Goal: Navigation & Orientation: Find specific page/section

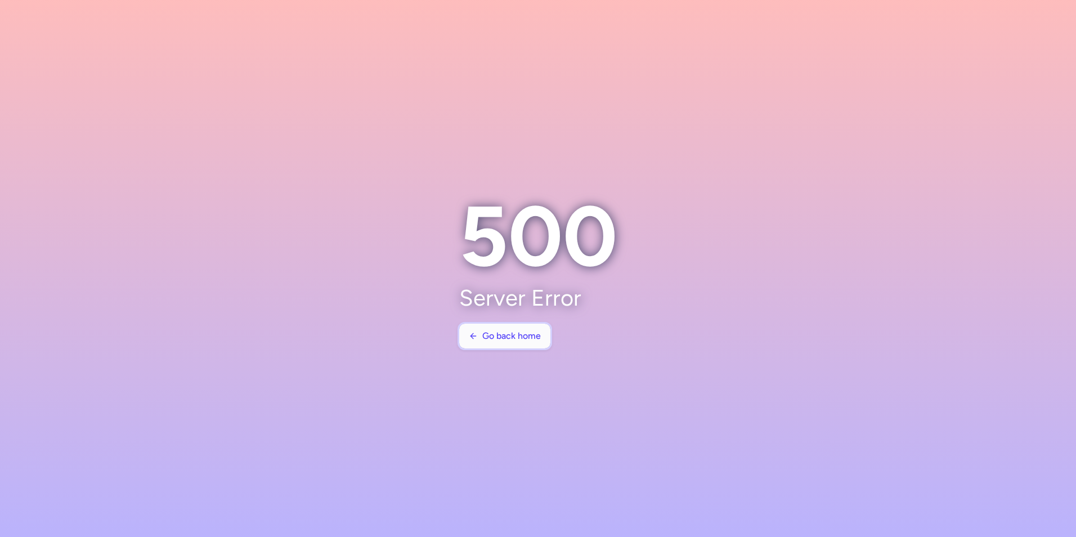
click at [537, 334] on span "Go back home" at bounding box center [511, 336] width 59 height 10
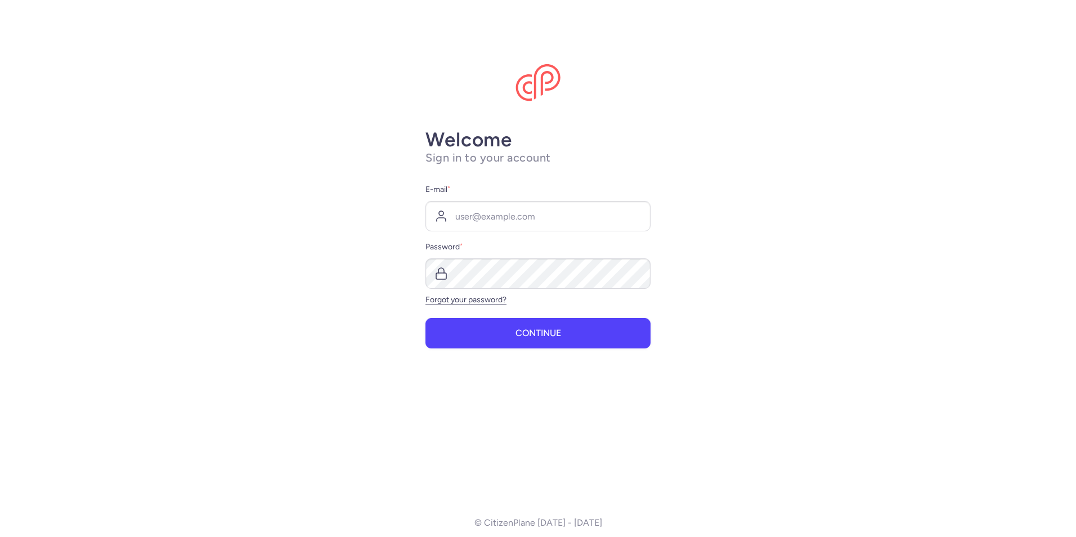
click at [534, 184] on label "E-mail *" at bounding box center [538, 190] width 225 height 14
click at [534, 201] on input "E-mail *" at bounding box center [538, 216] width 225 height 30
click at [521, 225] on input "E-mail *" at bounding box center [538, 216] width 225 height 30
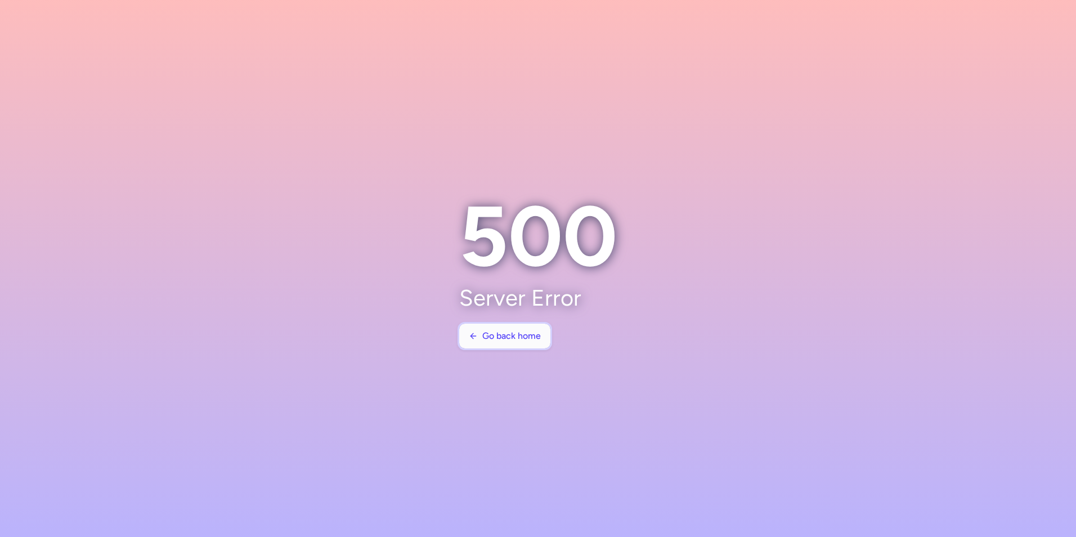
click at [486, 337] on span "Go back home" at bounding box center [511, 336] width 59 height 10
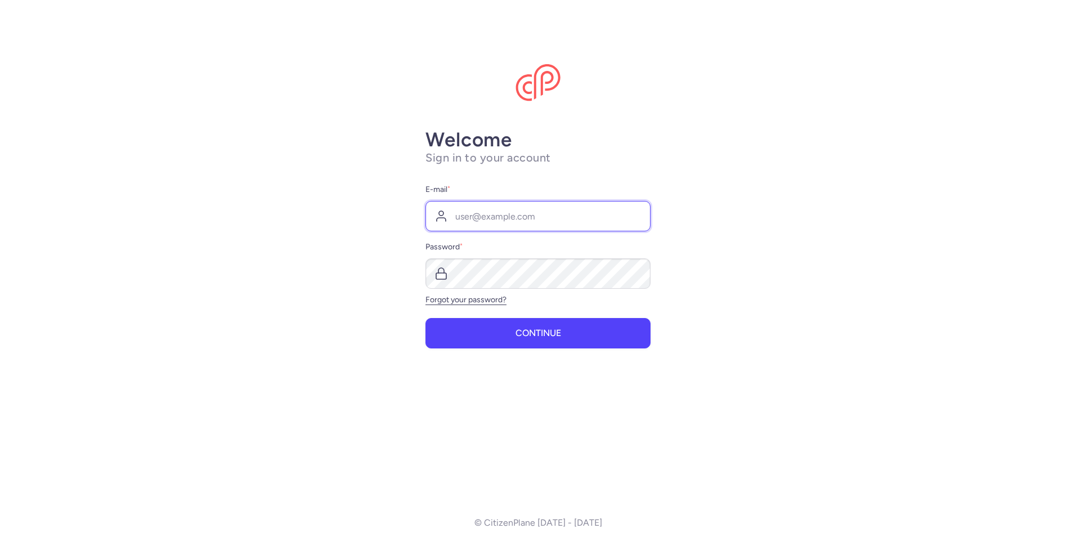
click at [577, 224] on input "E-mail *" at bounding box center [538, 216] width 225 height 30
type input "[EMAIL_ADDRESS][DOMAIN_NAME]"
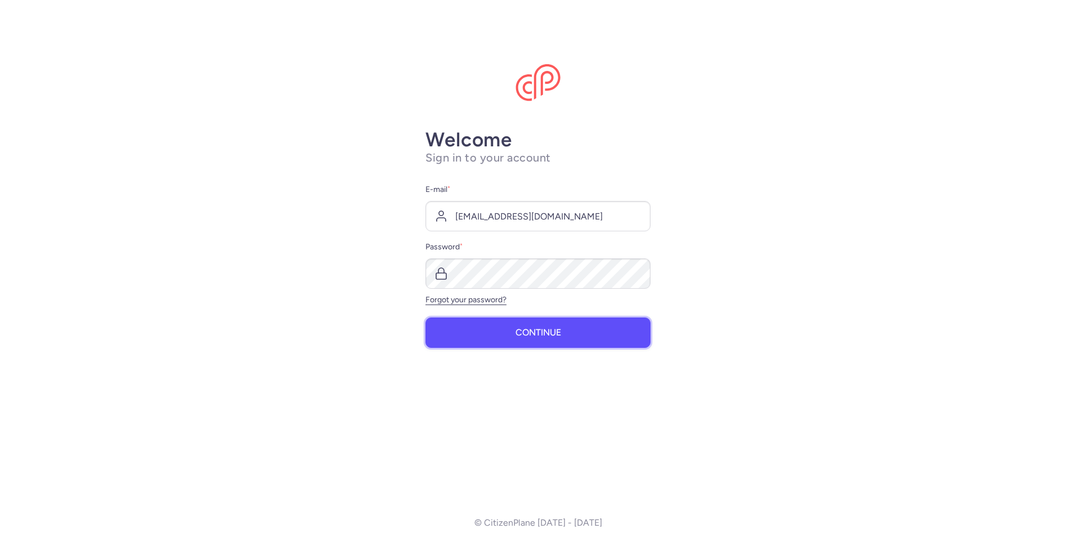
click at [588, 338] on button "Continue" at bounding box center [538, 333] width 225 height 30
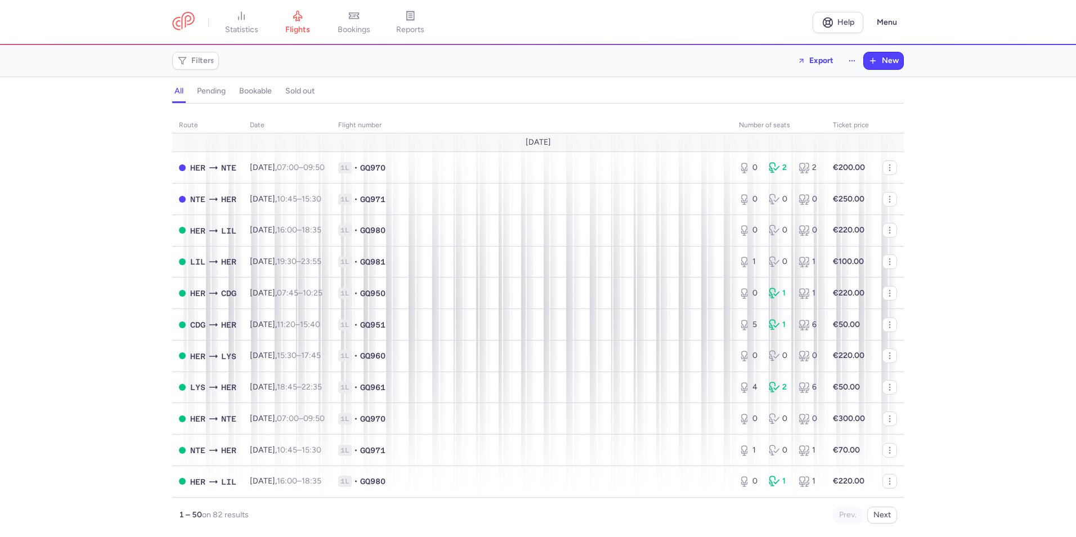
drag, startPoint x: 413, startPoint y: 21, endPoint x: 423, endPoint y: 24, distance: 10.0
click at [413, 21] on icon at bounding box center [410, 15] width 11 height 11
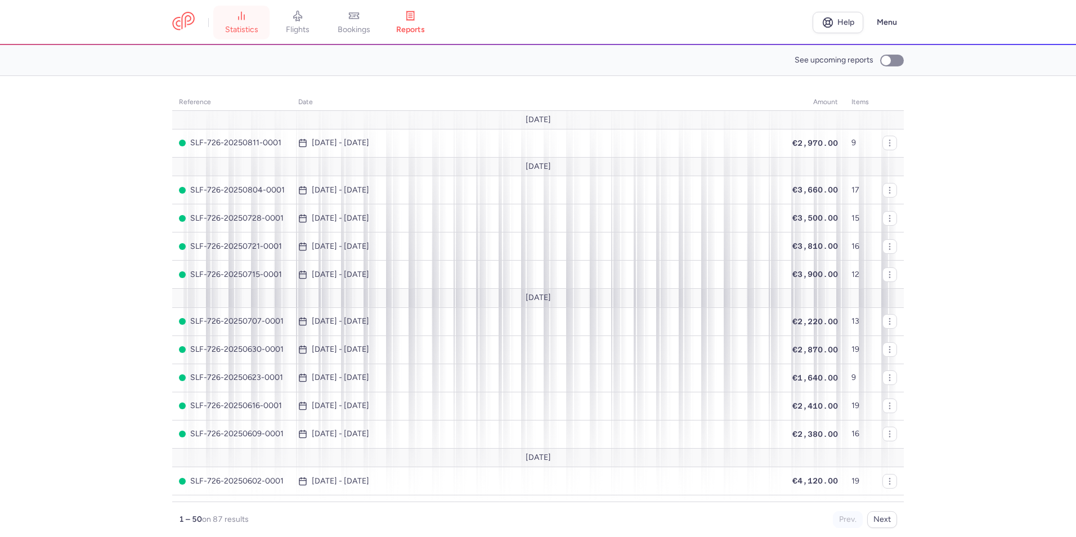
click at [239, 23] on link "statistics" at bounding box center [241, 22] width 56 height 25
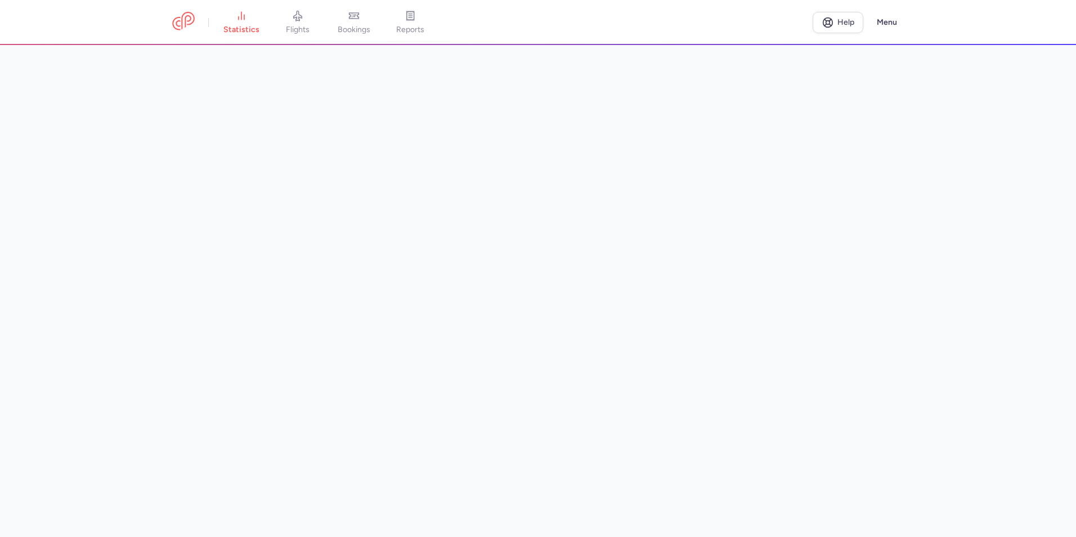
click at [1066, 153] on main at bounding box center [538, 291] width 1076 height 492
click at [372, 21] on link "bookings" at bounding box center [354, 22] width 56 height 25
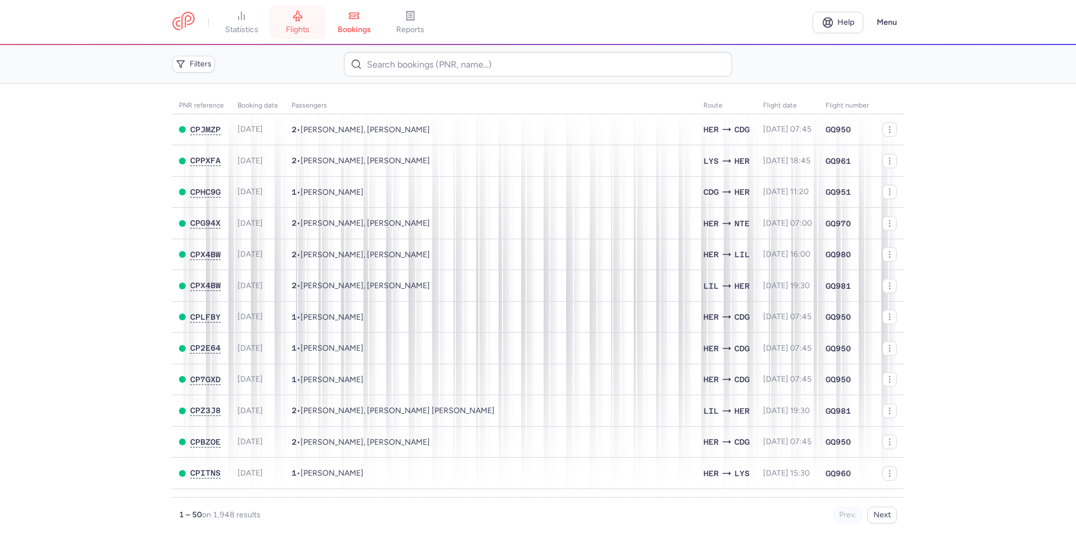
click at [310, 16] on link "flights" at bounding box center [298, 22] width 56 height 25
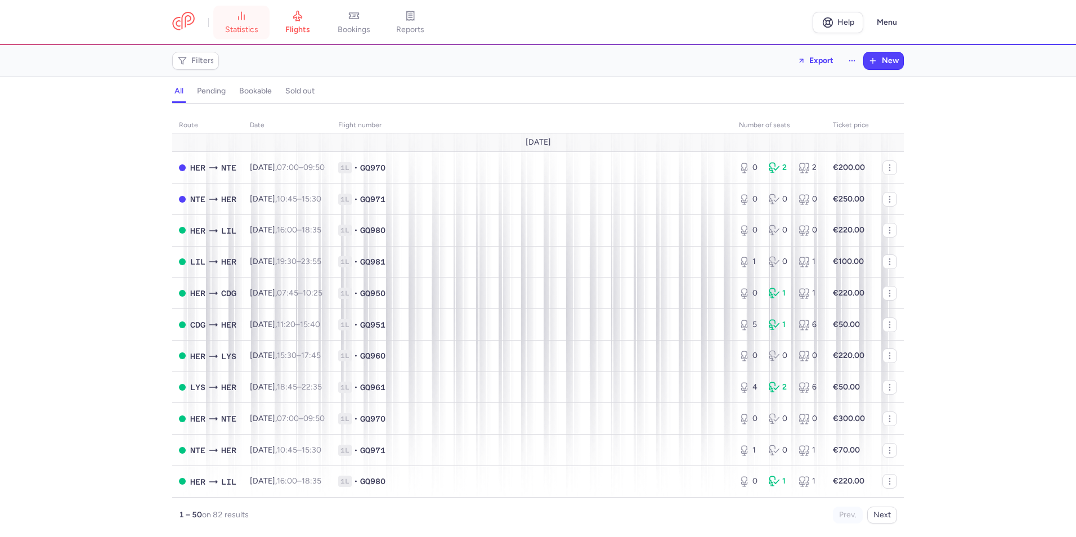
click at [255, 17] on link "statistics" at bounding box center [241, 22] width 56 height 25
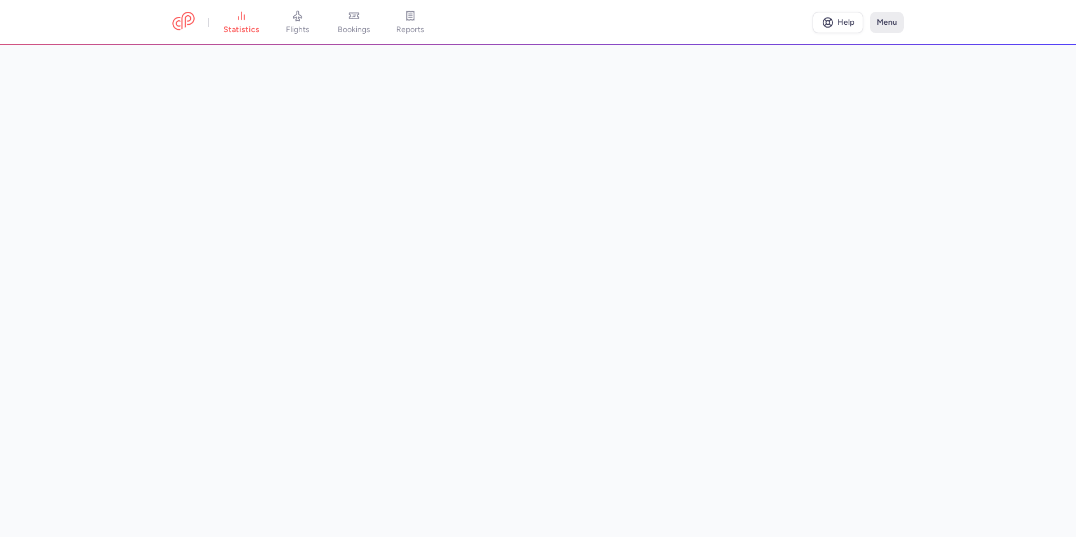
click at [885, 27] on button "Menu" at bounding box center [887, 22] width 34 height 21
click at [414, 31] on span "reports" at bounding box center [410, 30] width 28 height 10
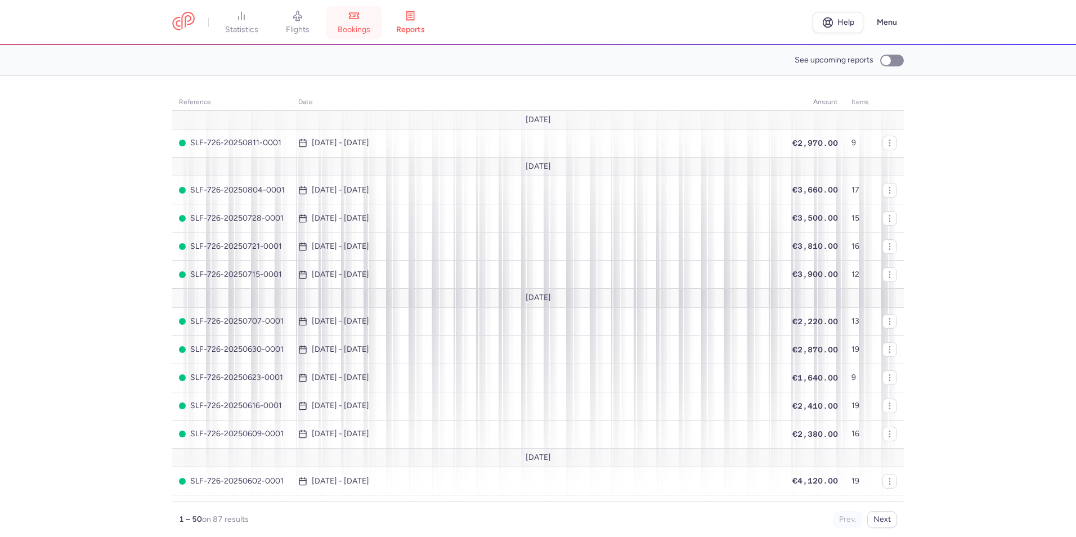
click at [354, 20] on icon at bounding box center [353, 15] width 11 height 11
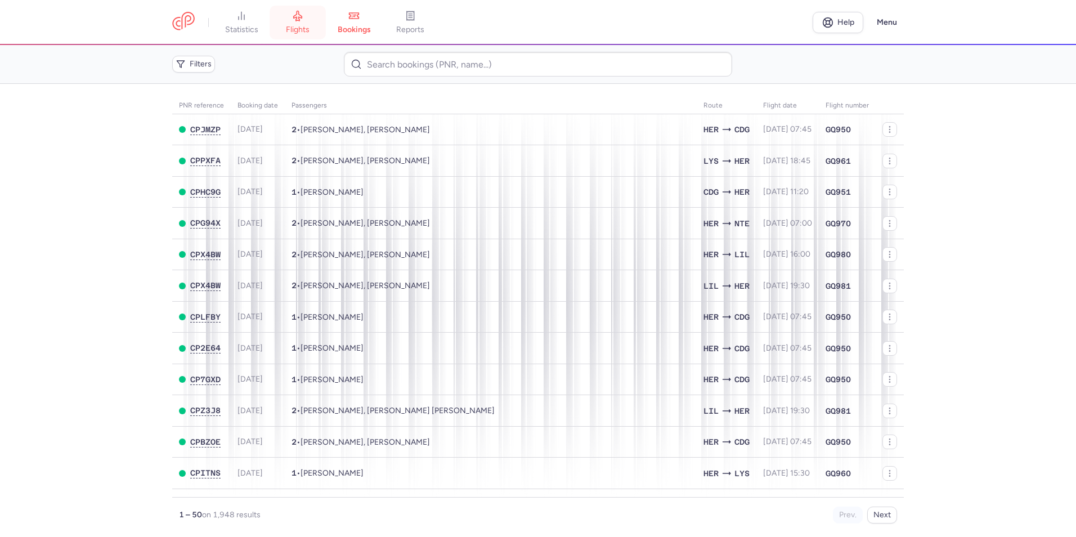
click at [308, 16] on link "flights" at bounding box center [298, 22] width 56 height 25
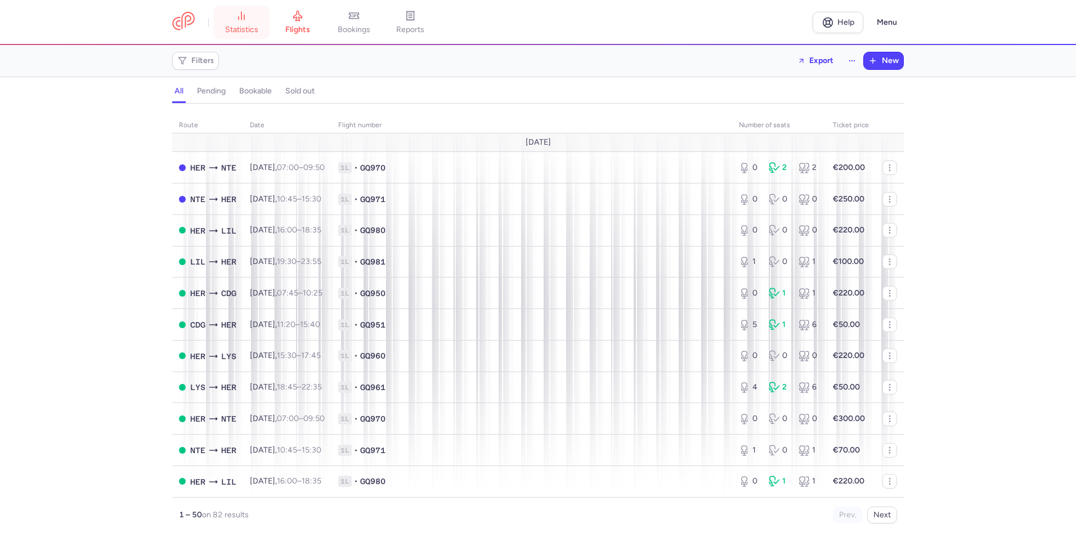
click at [231, 14] on link "statistics" at bounding box center [241, 22] width 56 height 25
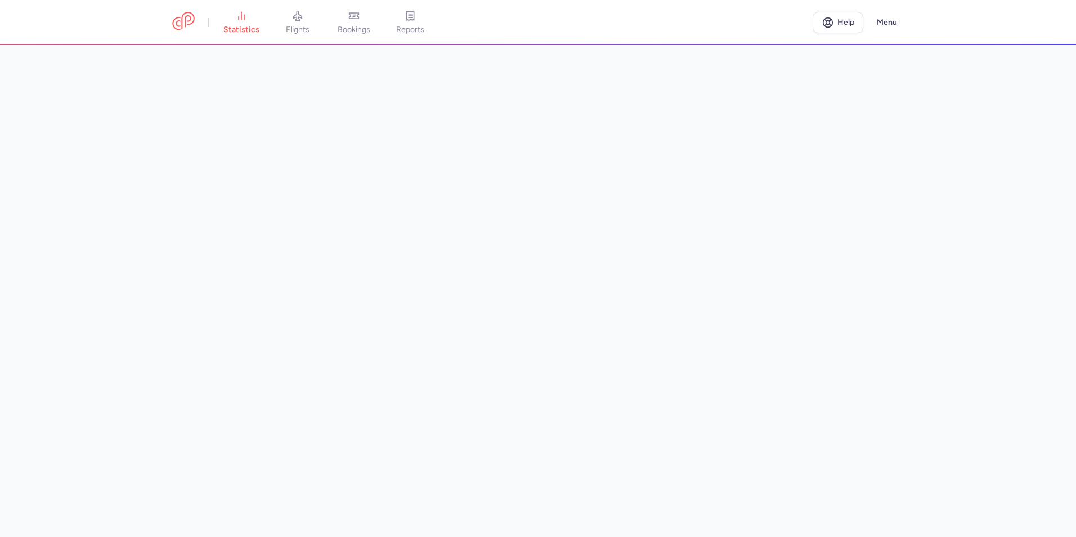
click at [1036, 94] on main at bounding box center [538, 291] width 1076 height 492
click at [1061, 119] on main "Last update: 5 min ago Refresh metrics" at bounding box center [538, 291] width 1076 height 492
